Goal: Information Seeking & Learning: Understand process/instructions

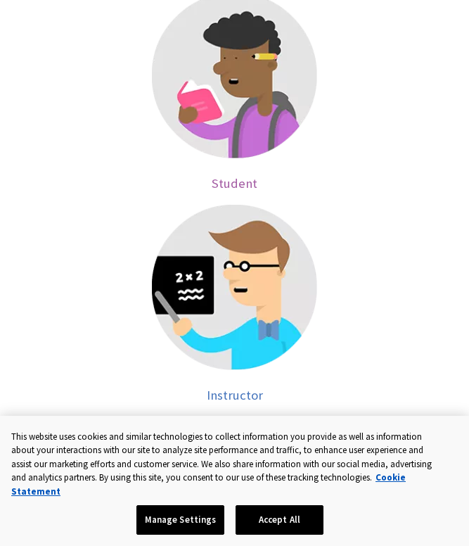
click at [239, 179] on span "Student" at bounding box center [235, 183] width 46 height 16
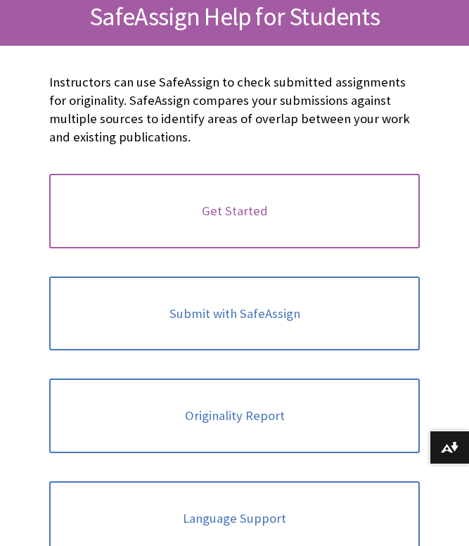
click at [217, 215] on link "Get Started" at bounding box center [234, 211] width 371 height 75
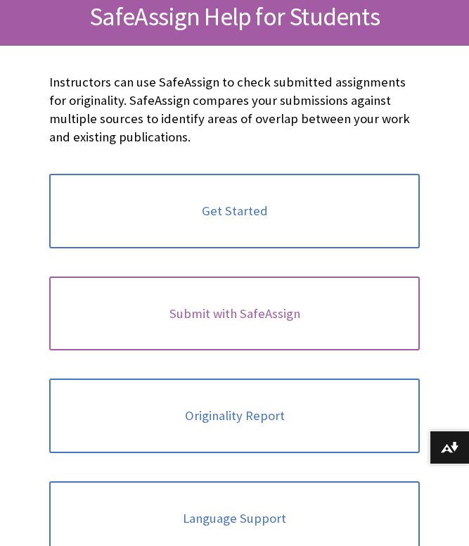
click at [152, 309] on link "Submit with SafeAssign" at bounding box center [234, 314] width 371 height 75
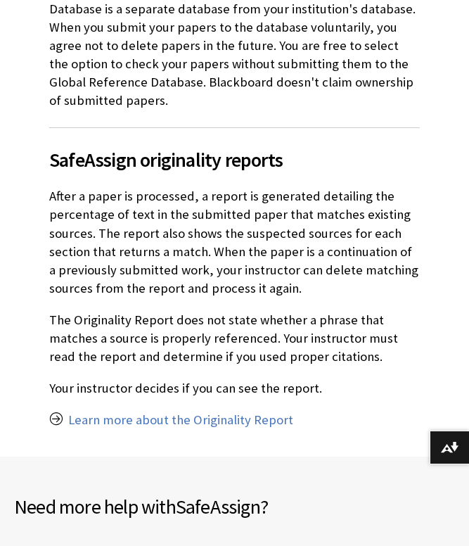
scroll to position [1196, 0]
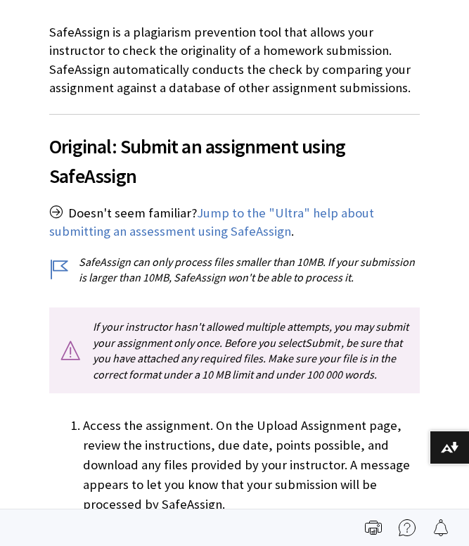
scroll to position [1520, 0]
